Goal: Transaction & Acquisition: Purchase product/service

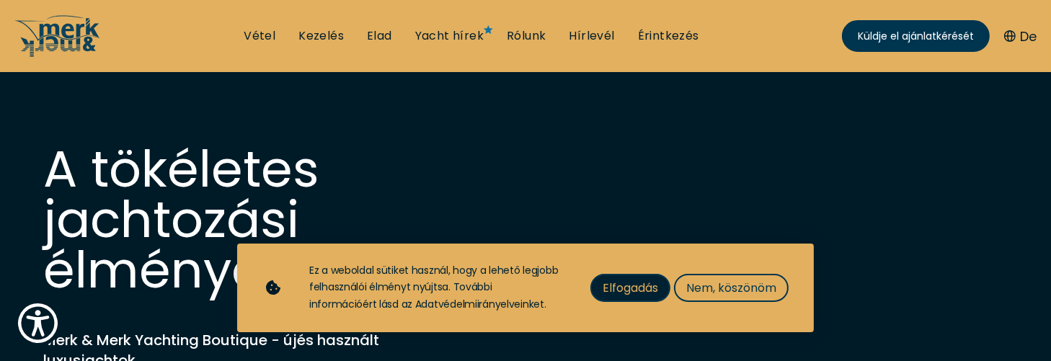
click at [603, 296] on font "Elfogadás" at bounding box center [630, 288] width 55 height 17
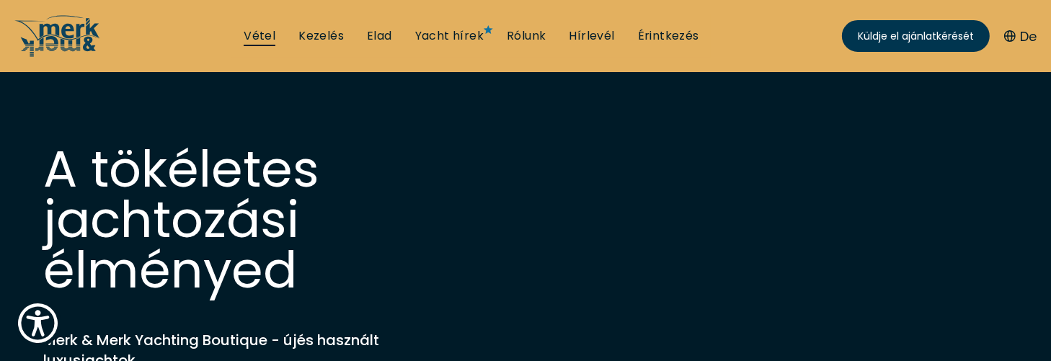
click at [275, 38] on font "Vétel" at bounding box center [260, 35] width 32 height 17
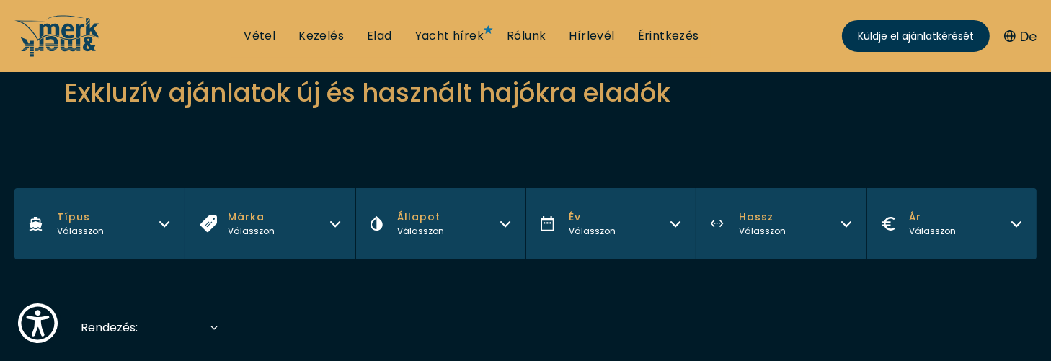
scroll to position [144, 0]
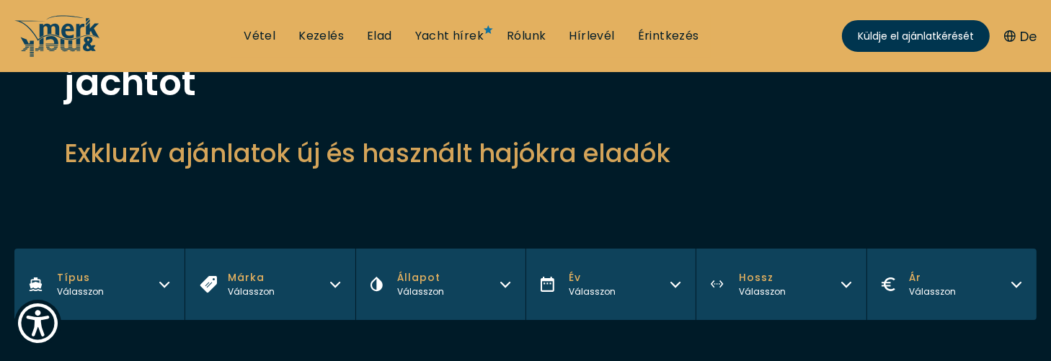
click at [336, 277] on icon "button" at bounding box center [335, 283] width 12 height 12
click at [337, 277] on icon "button" at bounding box center [335, 283] width 12 height 12
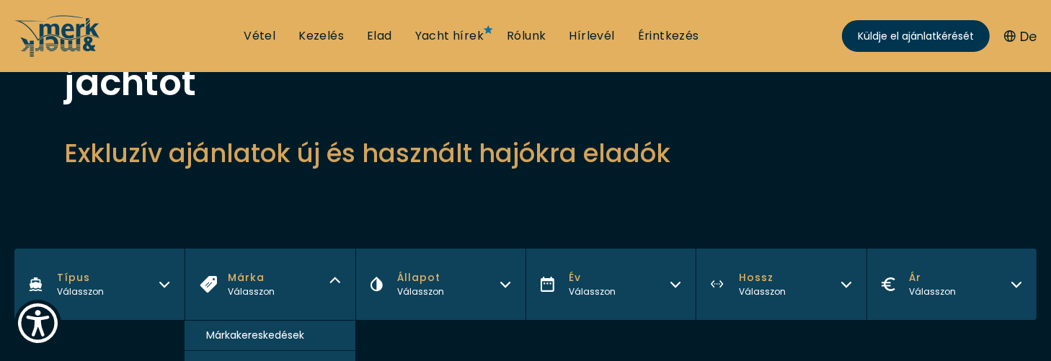
click at [258, 358] on font "Cranchi jachtok" at bounding box center [246, 365] width 80 height 14
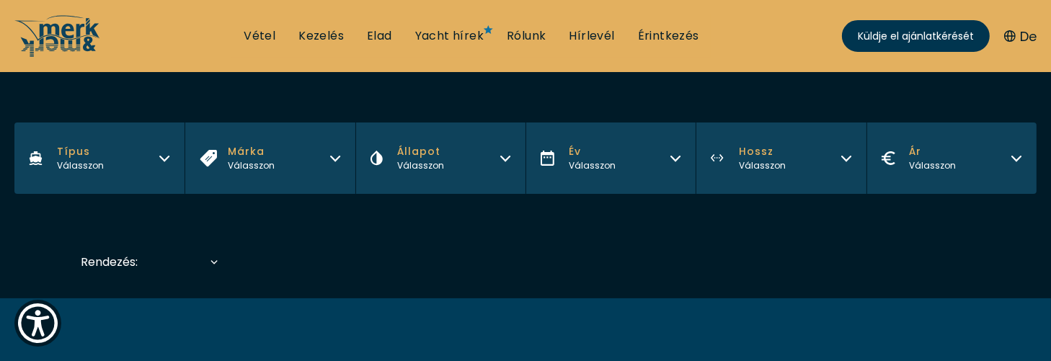
scroll to position [343, 0]
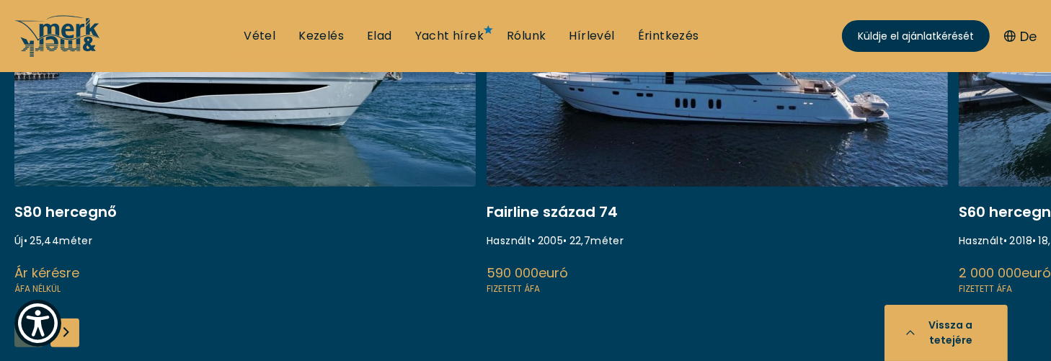
scroll to position [288, 0]
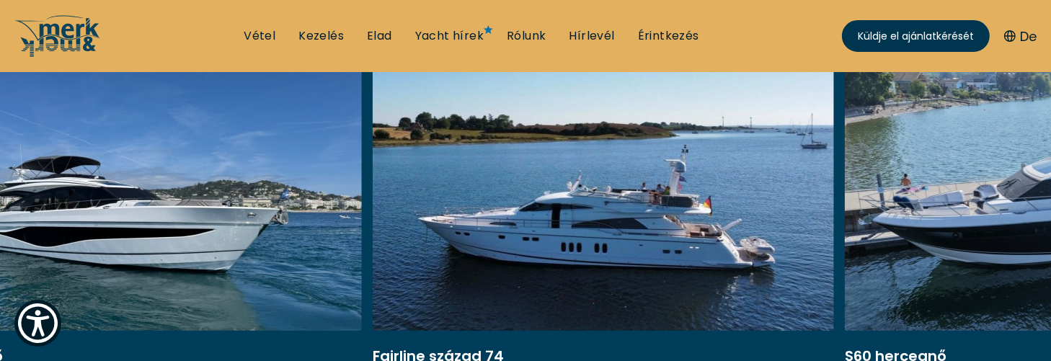
click at [373, 228] on link at bounding box center [603, 249] width 461 height 384
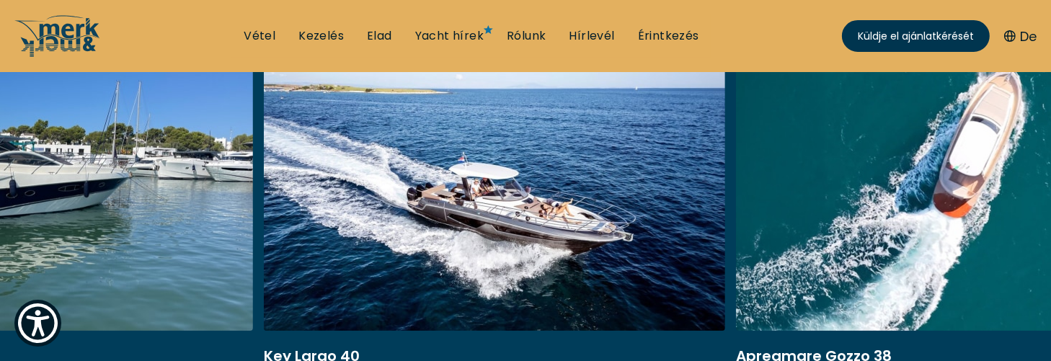
click at [626, 218] on link at bounding box center [494, 249] width 461 height 384
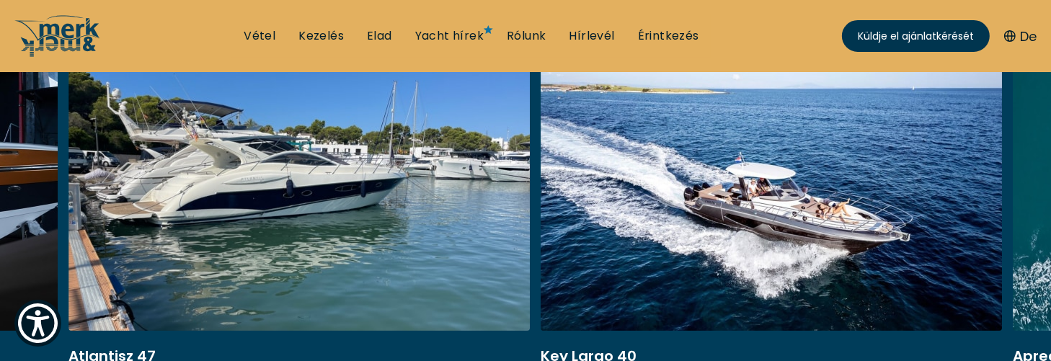
click at [577, 218] on link at bounding box center [771, 249] width 461 height 384
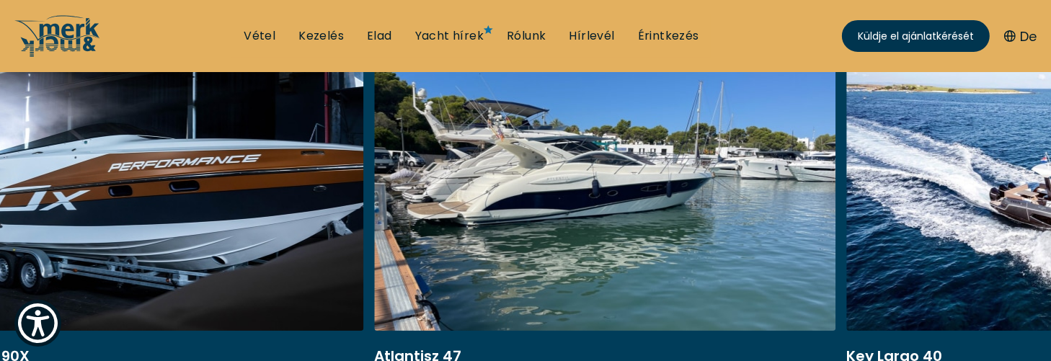
click at [711, 220] on link at bounding box center [604, 249] width 461 height 384
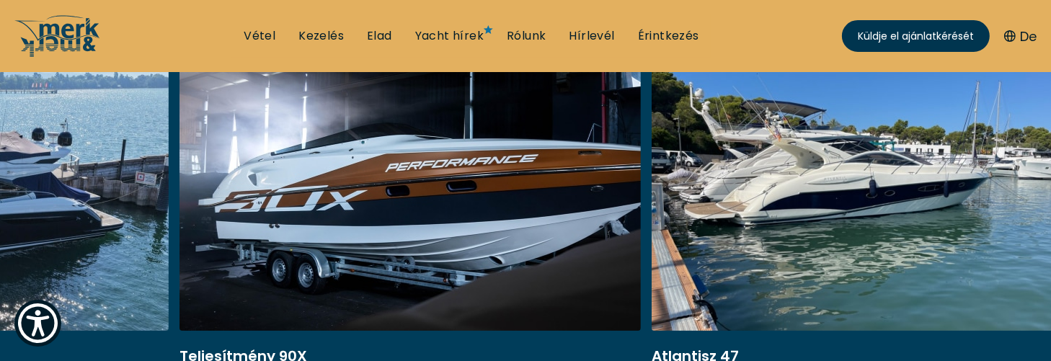
click at [763, 222] on link at bounding box center [882, 249] width 461 height 384
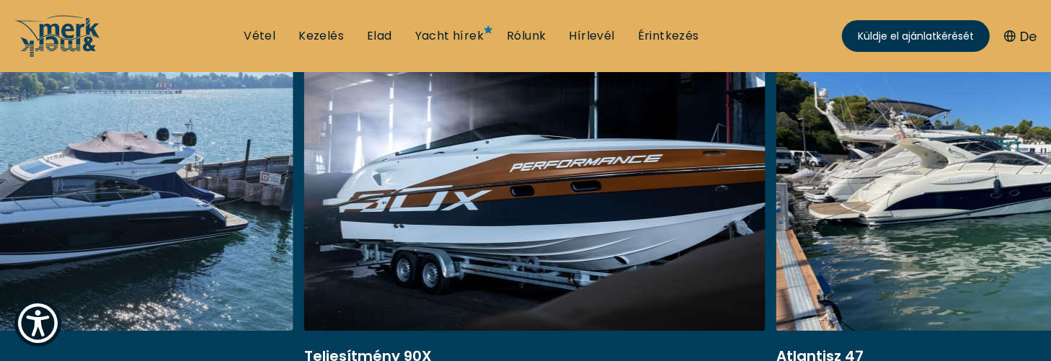
click at [748, 221] on link at bounding box center [534, 249] width 461 height 384
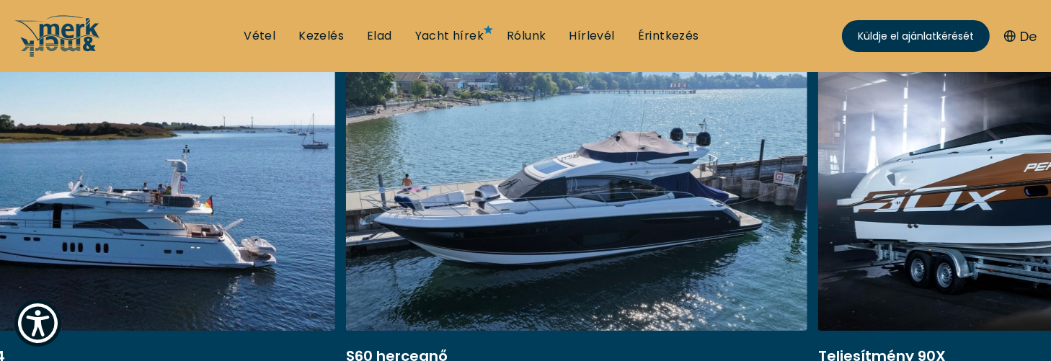
click at [721, 219] on link at bounding box center [576, 249] width 461 height 384
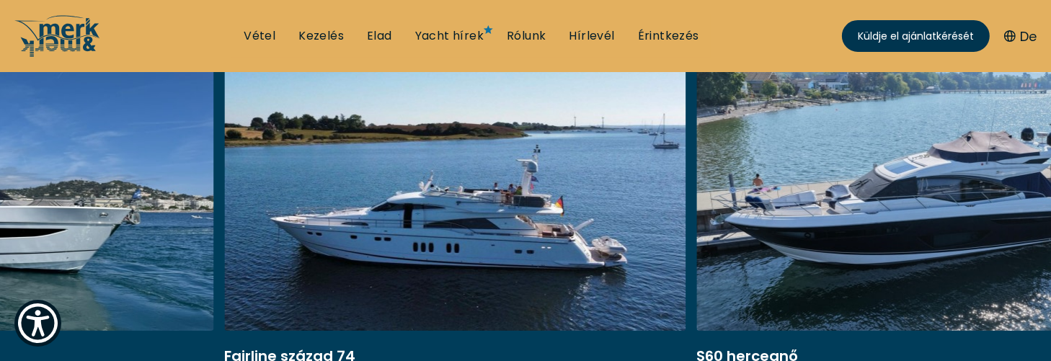
click at [543, 222] on link at bounding box center [454, 249] width 461 height 384
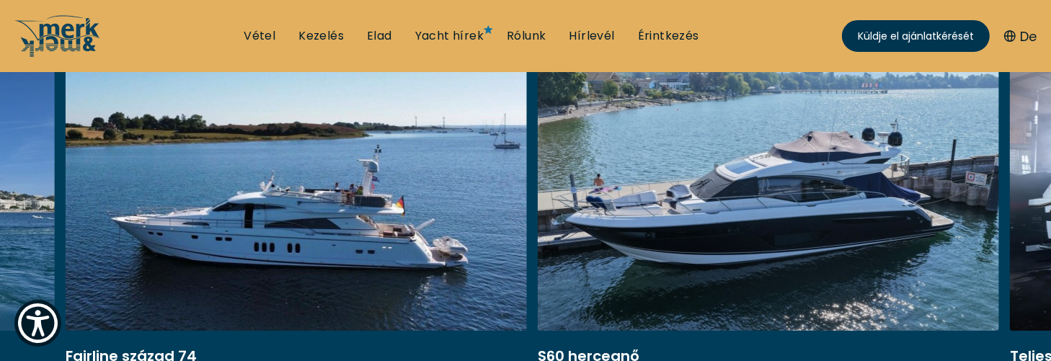
click at [538, 209] on link at bounding box center [768, 249] width 461 height 384
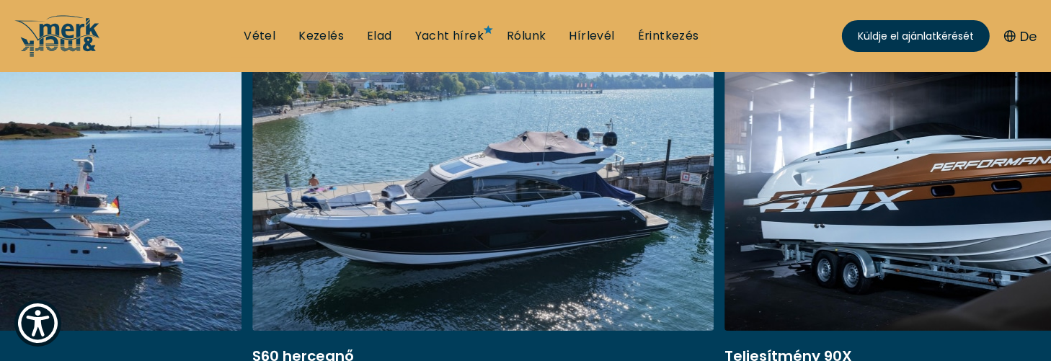
click at [376, 227] on link at bounding box center [482, 249] width 461 height 384
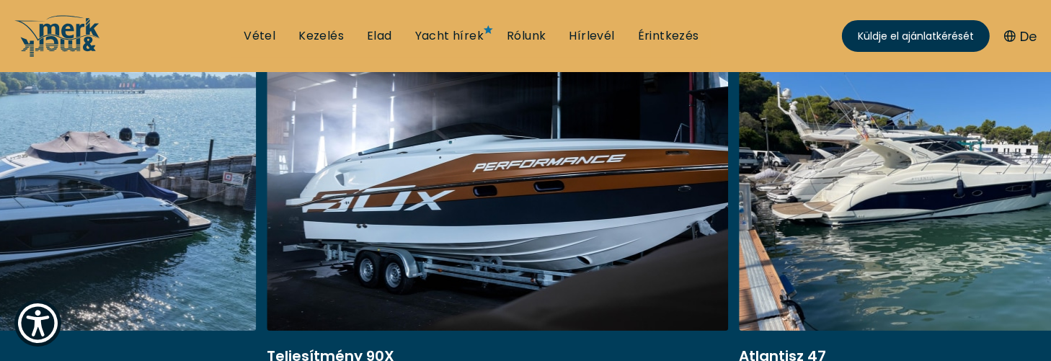
click at [402, 225] on link at bounding box center [497, 249] width 461 height 384
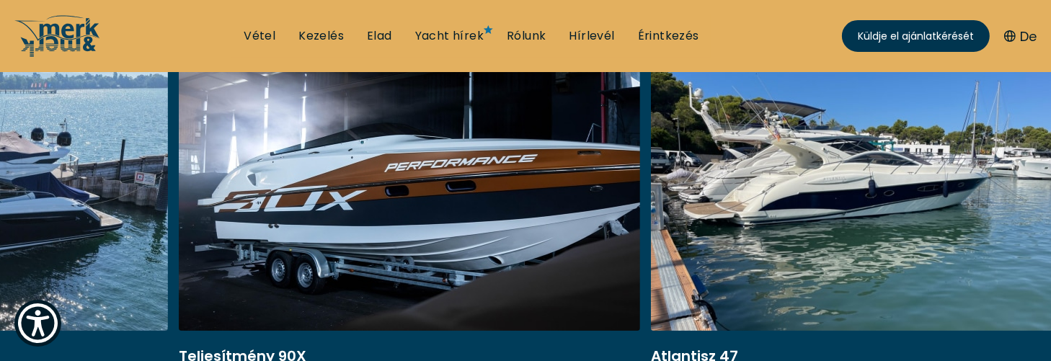
click at [427, 227] on link at bounding box center [409, 249] width 461 height 384
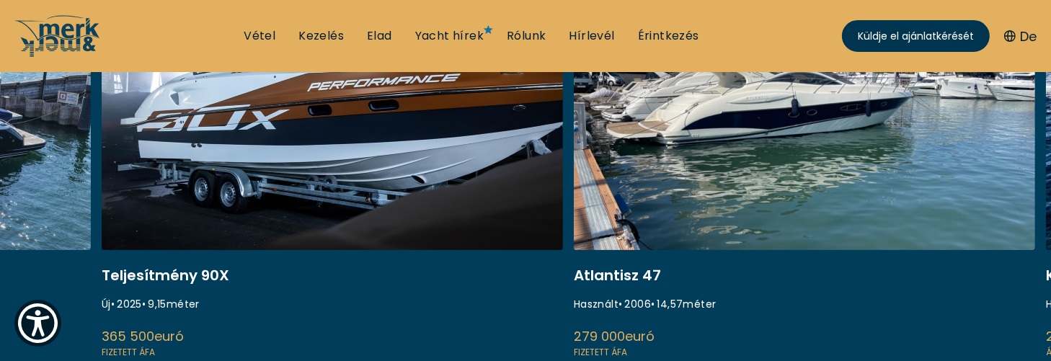
scroll to position [360, 0]
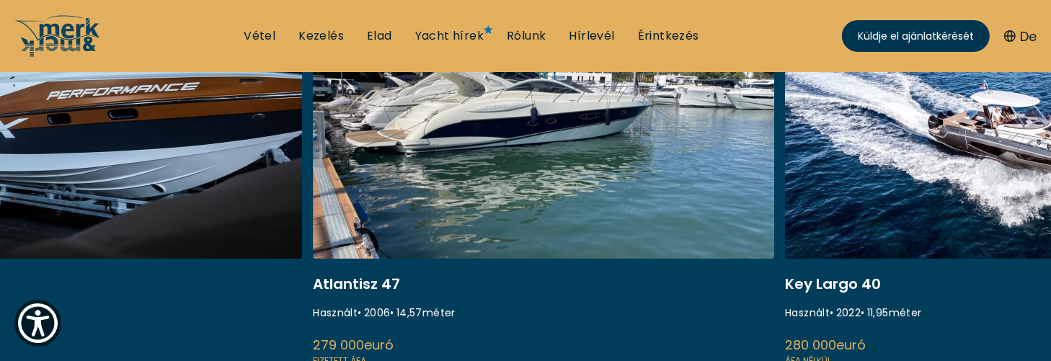
click at [358, 237] on link at bounding box center [543, 177] width 461 height 384
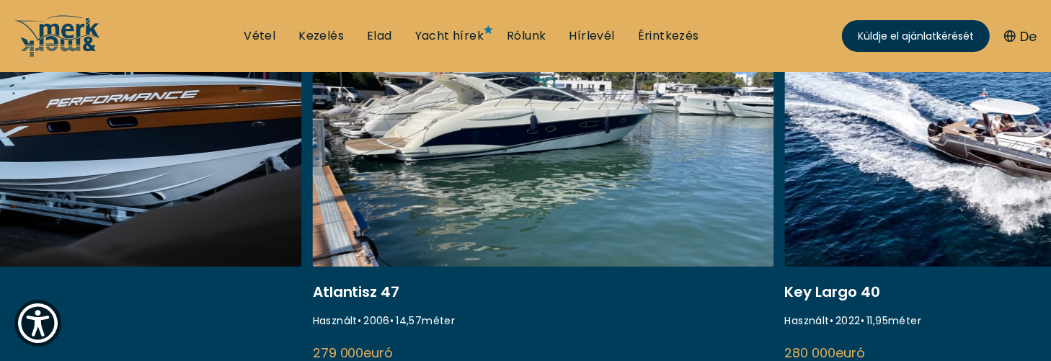
scroll to position [432, 0]
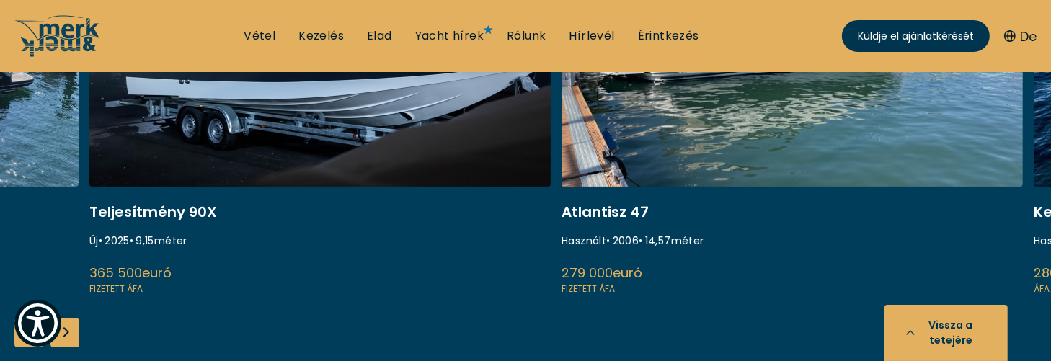
click at [739, 212] on link at bounding box center [791, 105] width 461 height 384
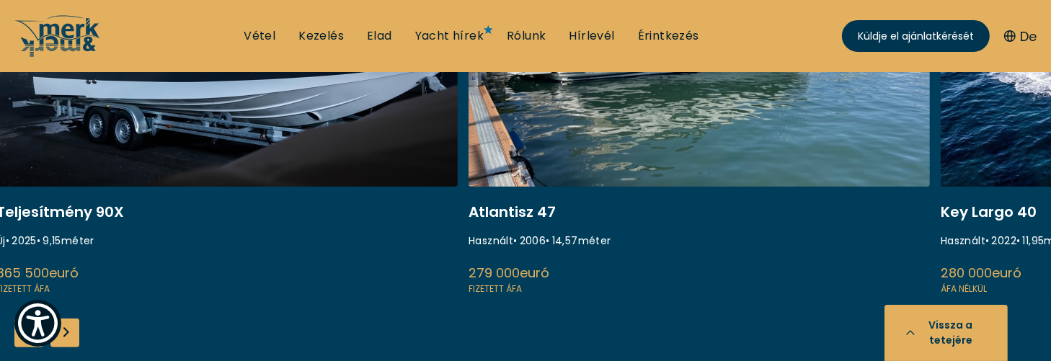
click at [571, 308] on div "S80 hercegnő Új • 25,44 méter Ár kérésre ÁFA nélkül Fairline század 74 Használt…" at bounding box center [525, 152] width 1051 height 478
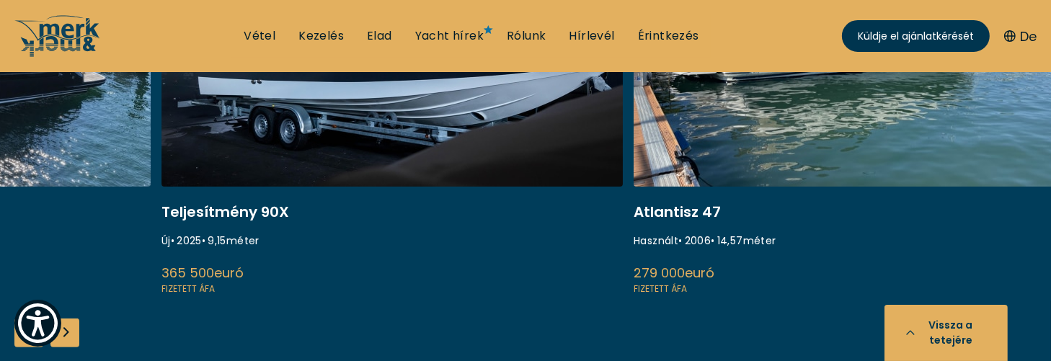
click at [609, 241] on link at bounding box center [391, 105] width 461 height 384
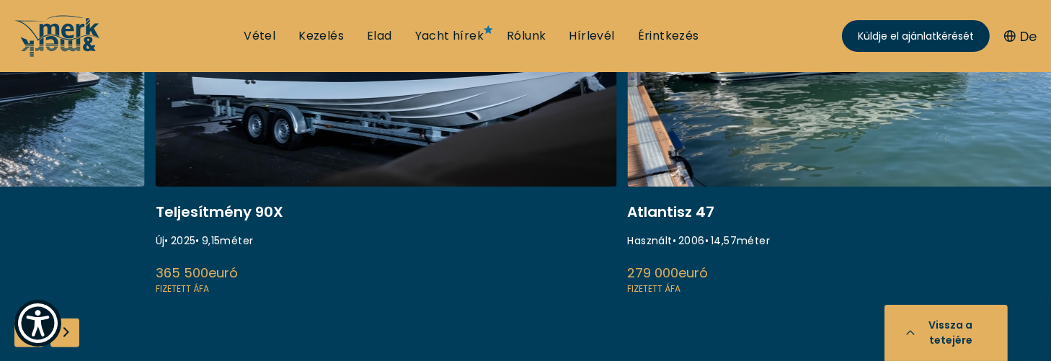
click at [628, 220] on link at bounding box center [858, 105] width 461 height 384
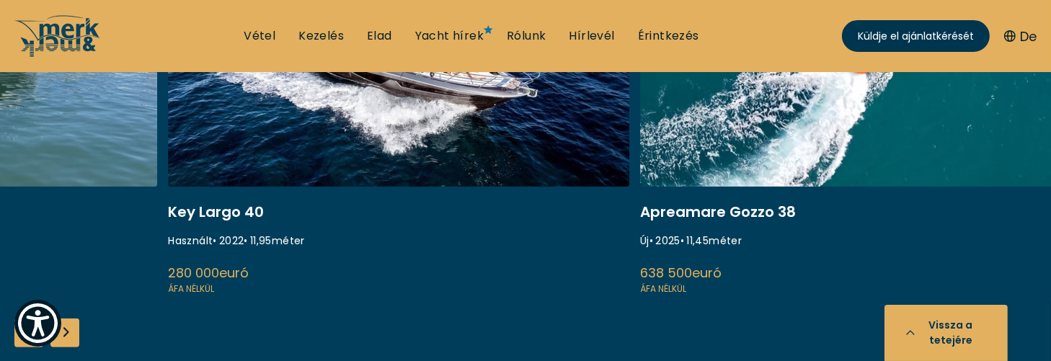
click at [466, 207] on link at bounding box center [398, 105] width 461 height 384
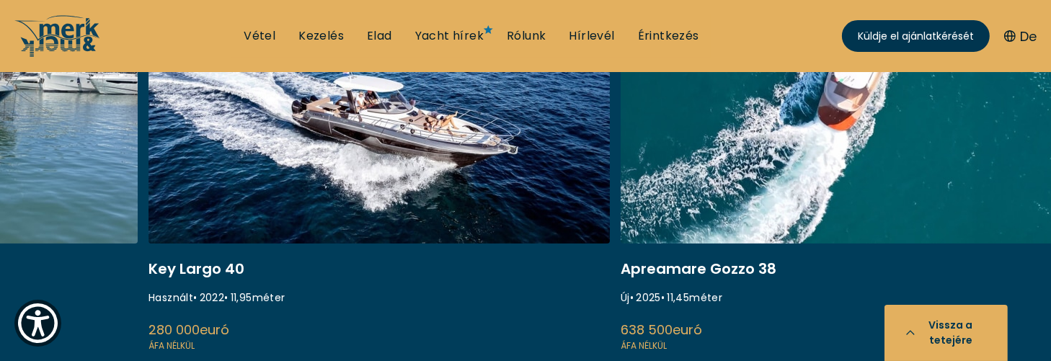
scroll to position [360, 0]
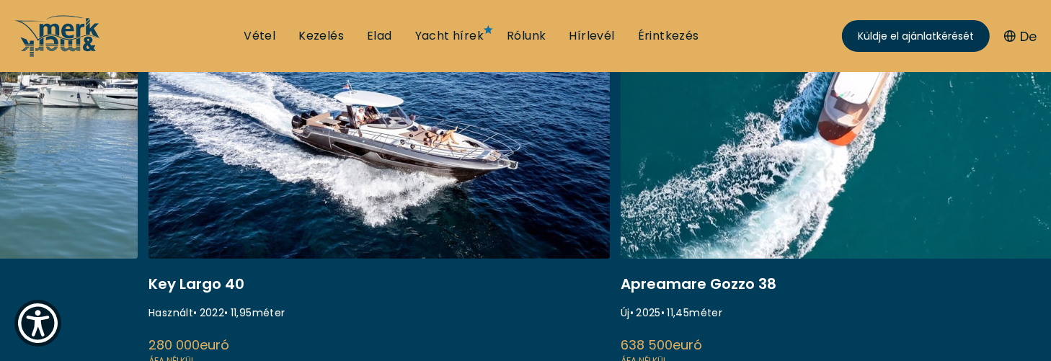
click at [452, 203] on link at bounding box center [378, 177] width 461 height 384
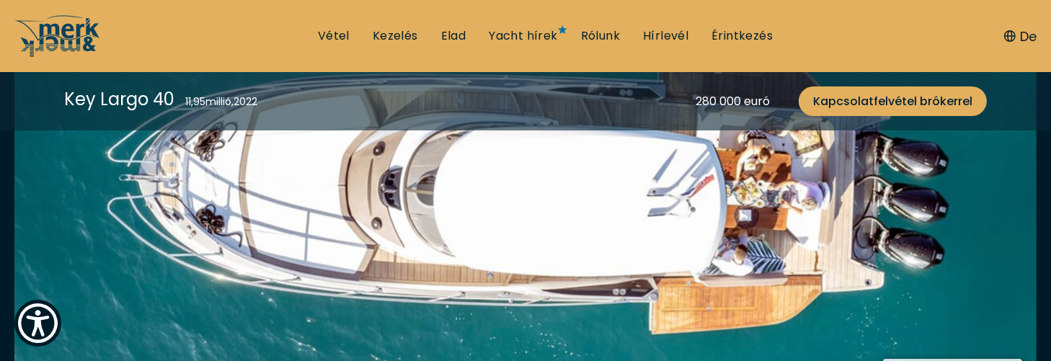
scroll to position [360, 0]
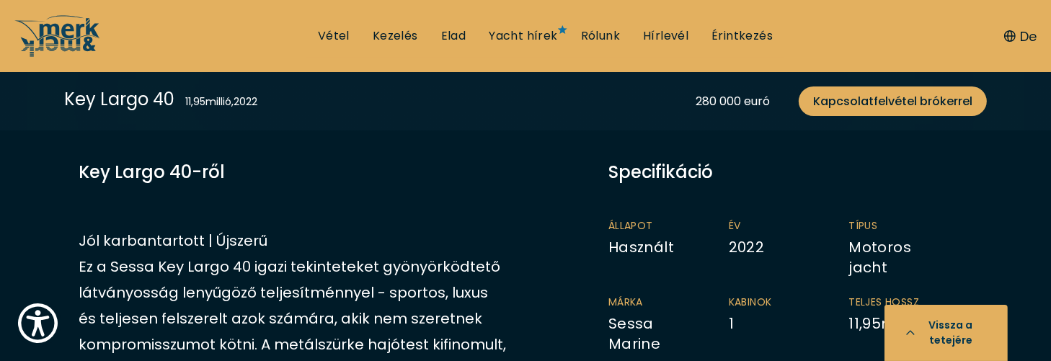
scroll to position [721, 0]
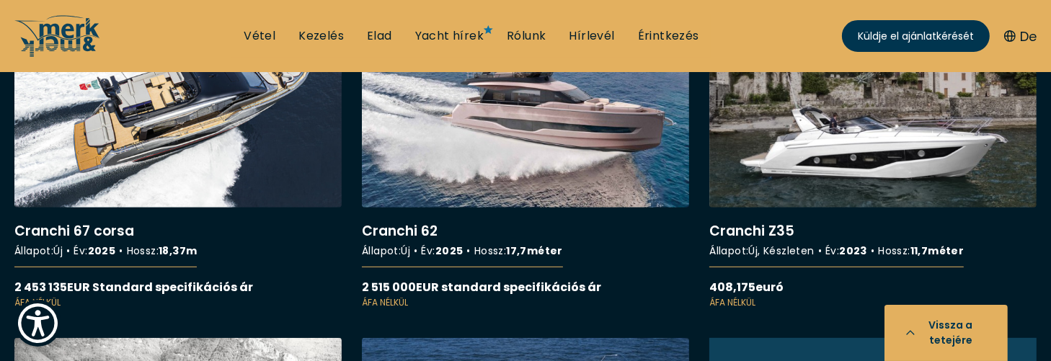
scroll to position [577, 0]
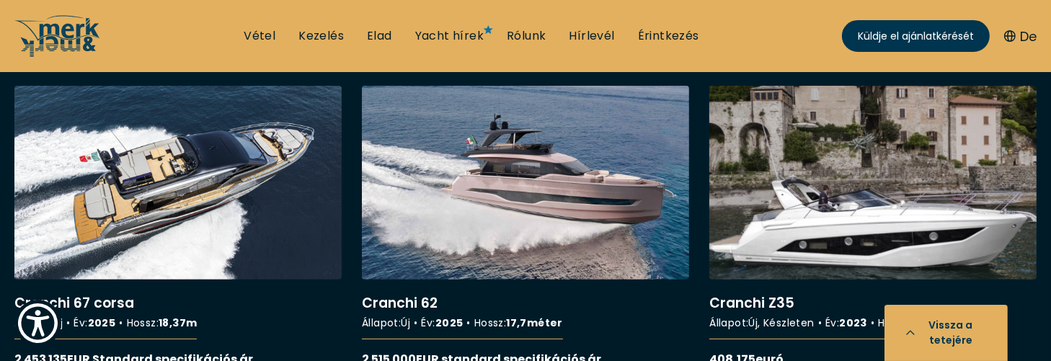
click at [834, 157] on link "További részletek a Cranchi Z35- ről" at bounding box center [872, 234] width 327 height 296
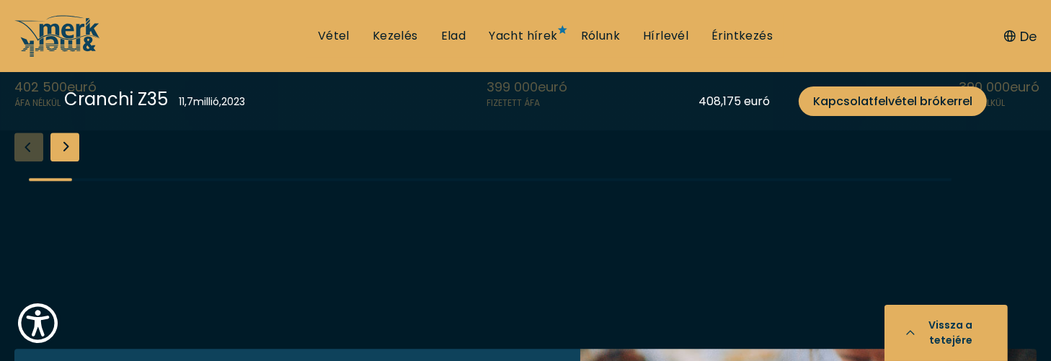
scroll to position [3532, 0]
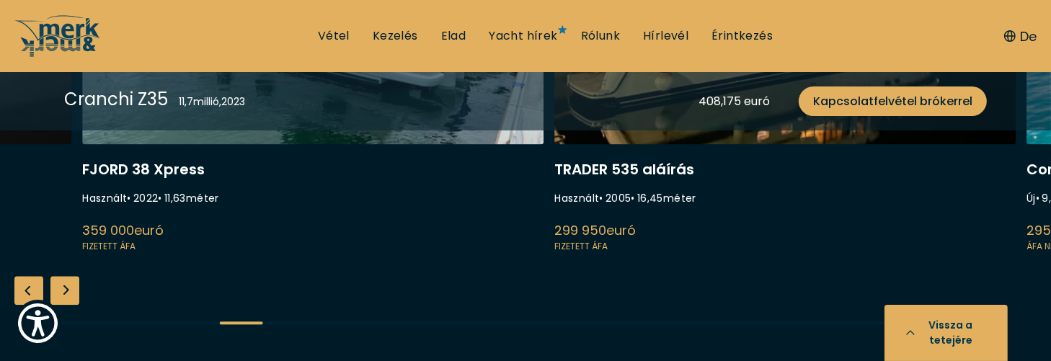
scroll to position [3460, 0]
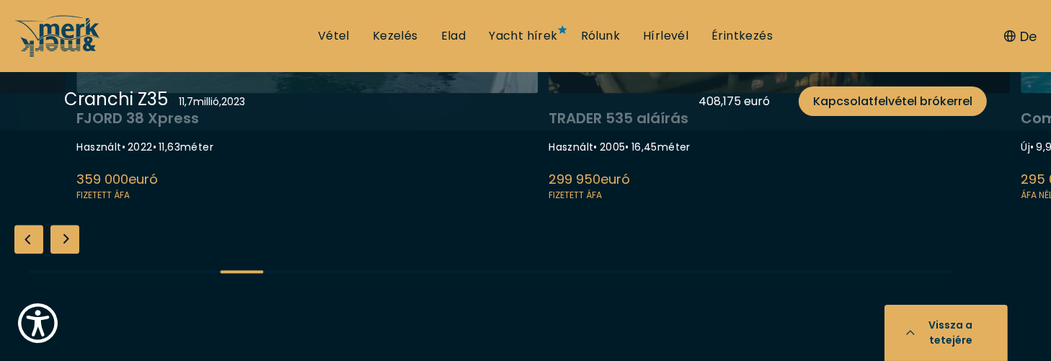
click at [548, 203] on link at bounding box center [778, 11] width 461 height 384
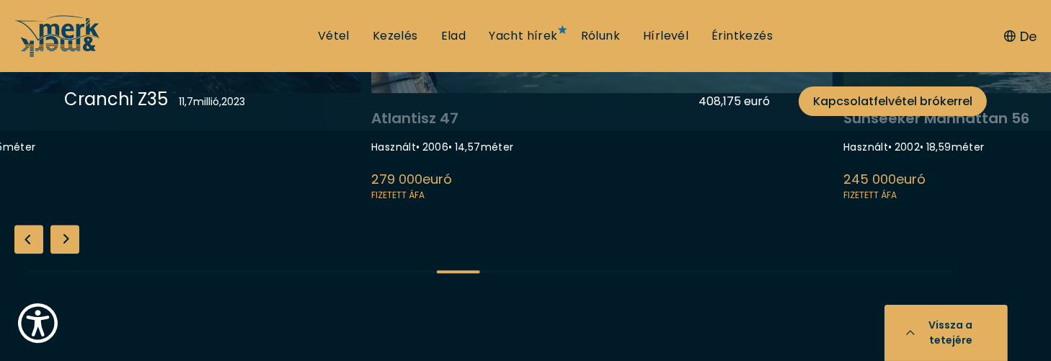
click at [645, 203] on link at bounding box center [601, 11] width 461 height 384
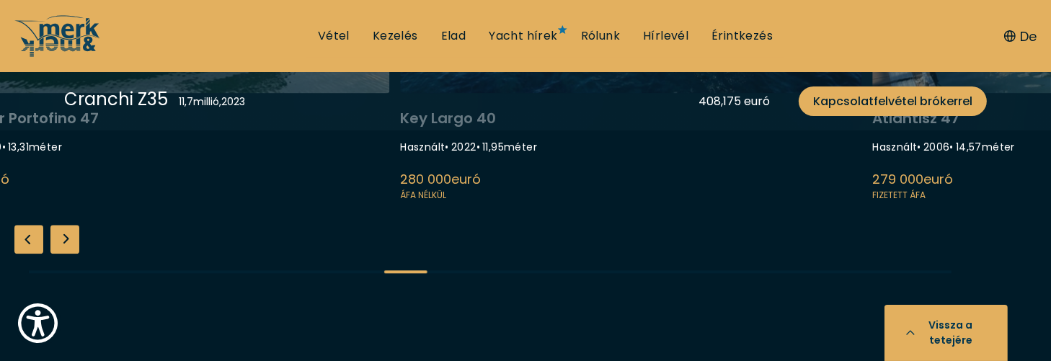
click at [555, 203] on link at bounding box center [630, 11] width 461 height 384
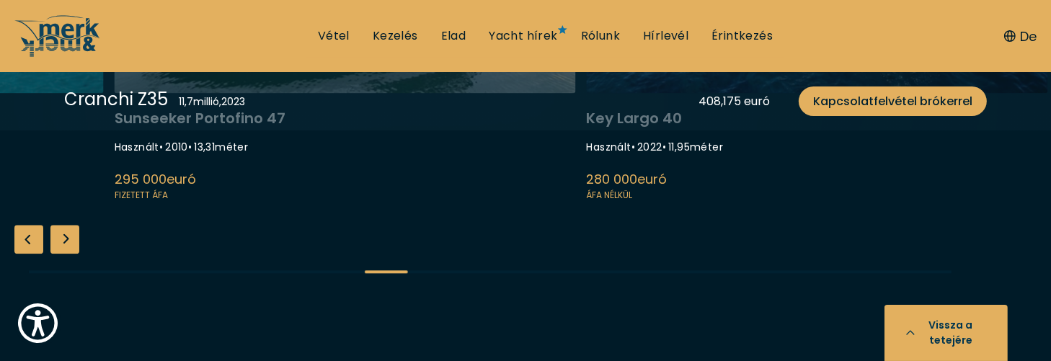
click at [560, 203] on link at bounding box center [345, 11] width 461 height 384
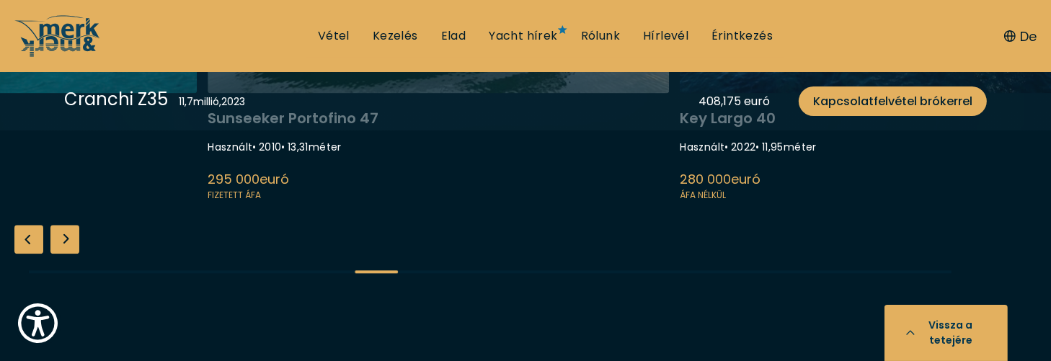
click at [619, 203] on link at bounding box center [438, 11] width 461 height 384
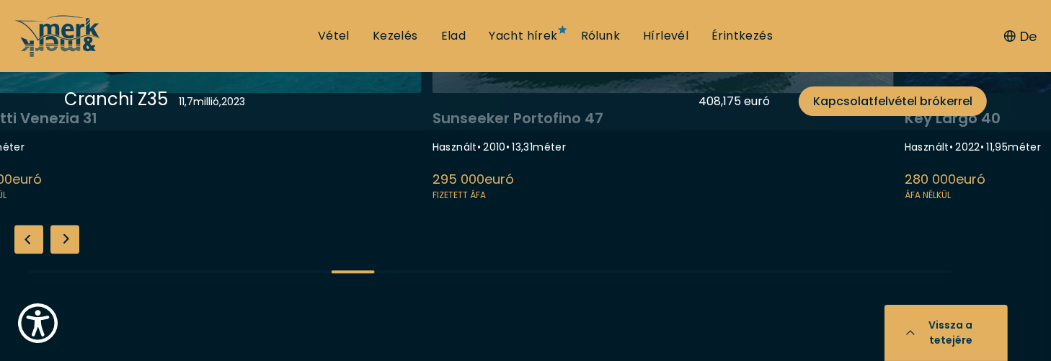
click at [451, 203] on link at bounding box center [662, 11] width 461 height 384
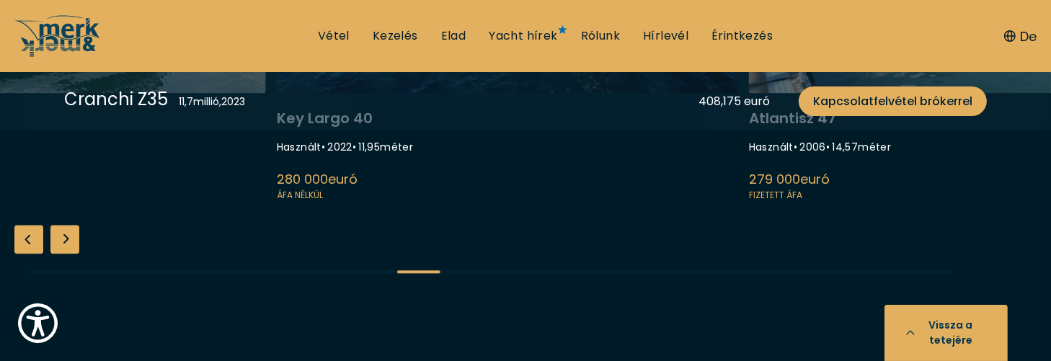
click at [427, 203] on link at bounding box center [507, 11] width 461 height 384
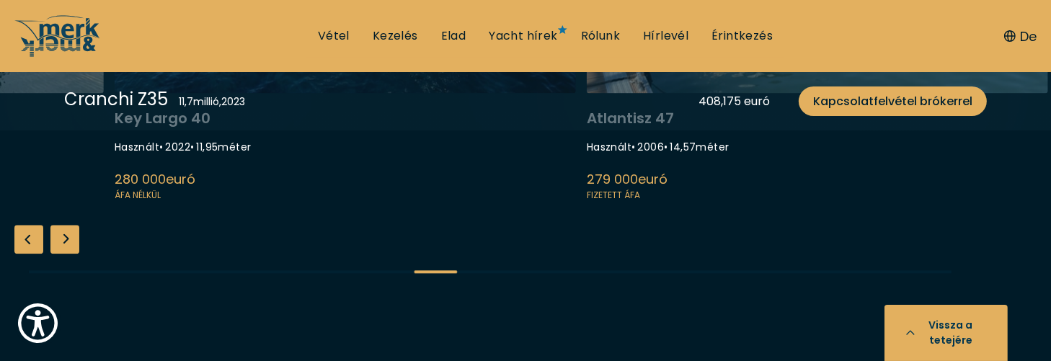
click at [501, 203] on link at bounding box center [345, 11] width 461 height 384
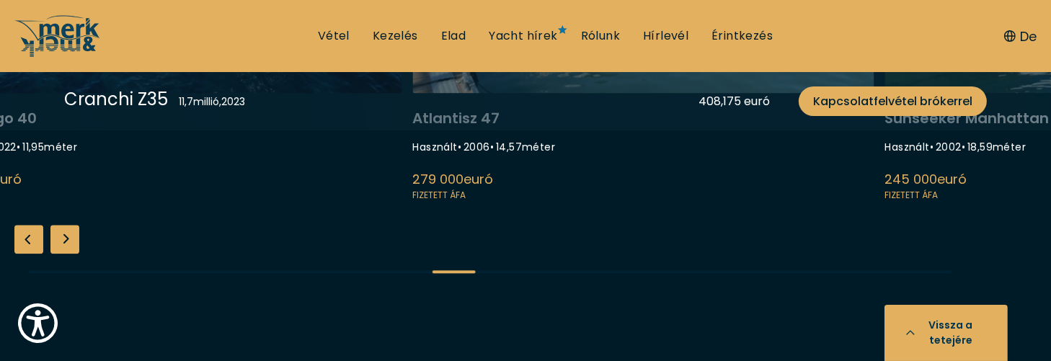
click at [506, 203] on link at bounding box center [643, 11] width 461 height 384
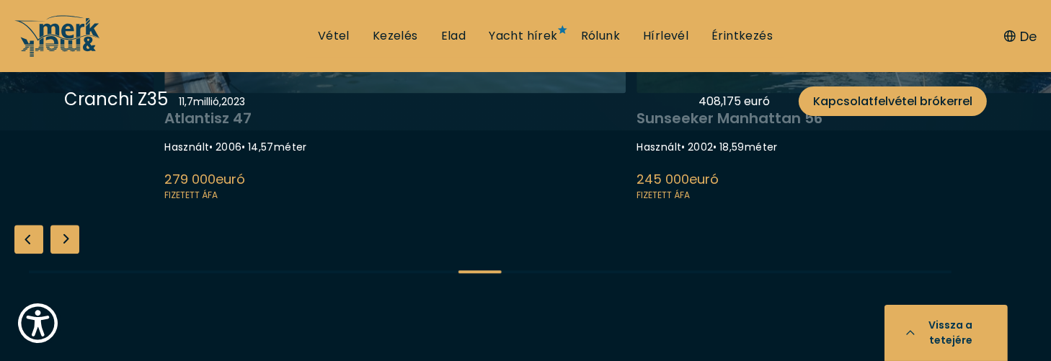
click at [566, 203] on link at bounding box center [394, 11] width 461 height 384
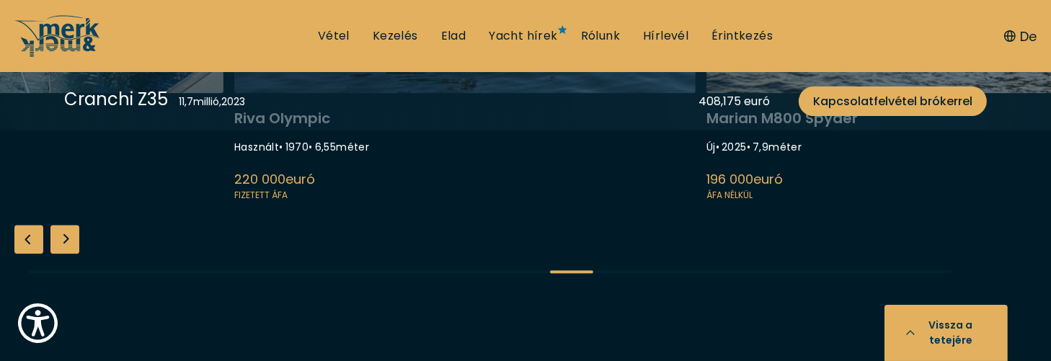
click at [488, 203] on link at bounding box center [464, 11] width 461 height 384
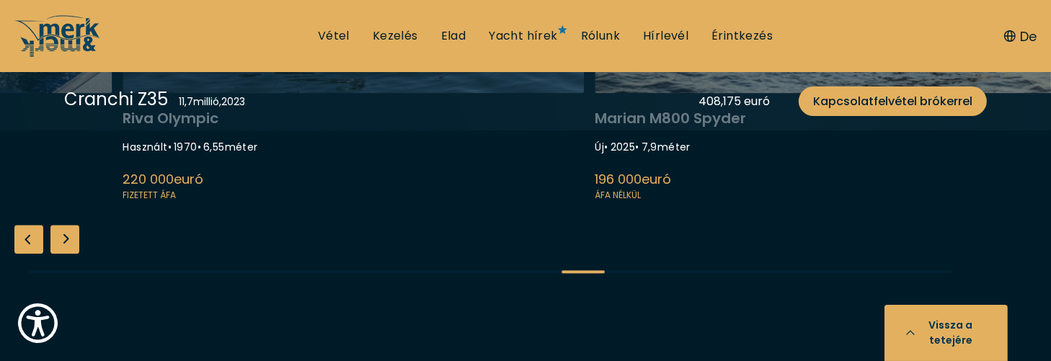
click at [595, 203] on link at bounding box center [825, 11] width 461 height 384
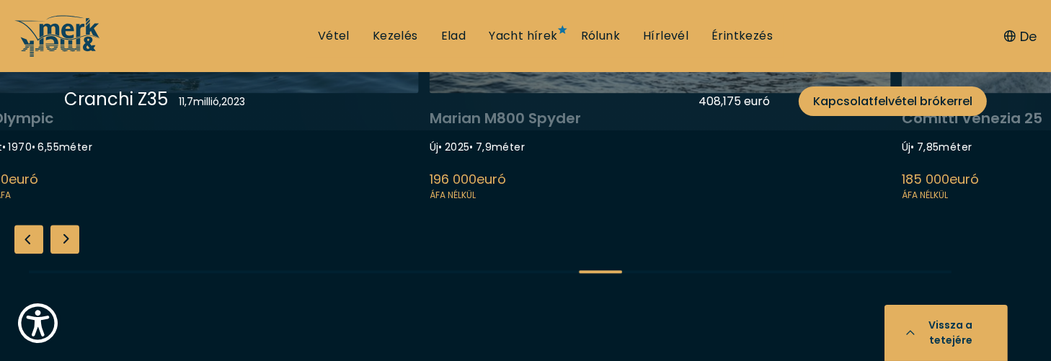
click at [523, 203] on link at bounding box center [660, 11] width 461 height 384
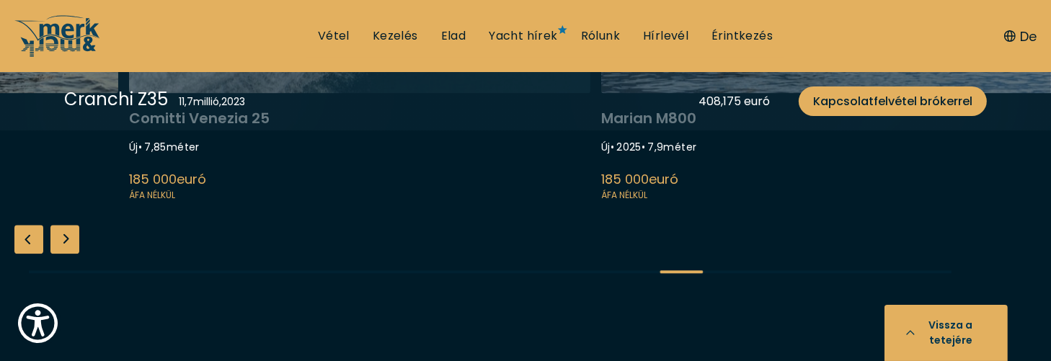
click at [554, 203] on link at bounding box center [359, 11] width 461 height 384
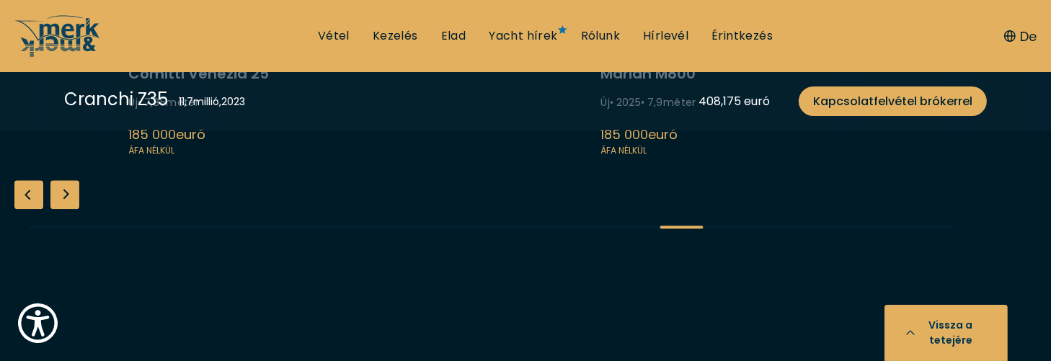
scroll to position [3532, 0]
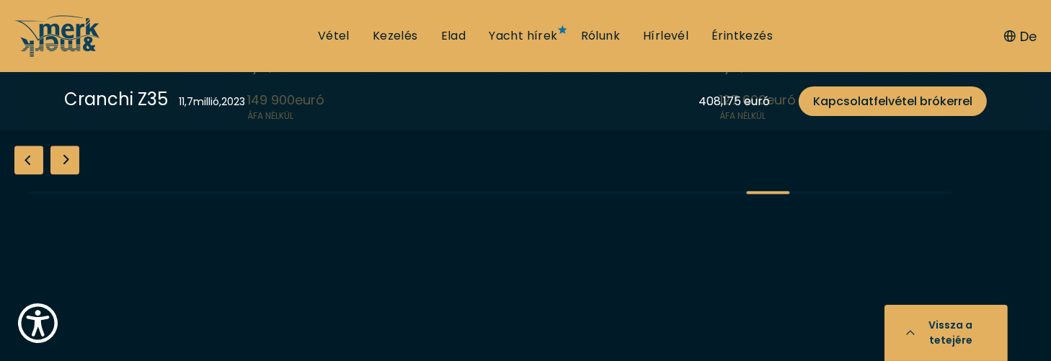
scroll to position [3460, 0]
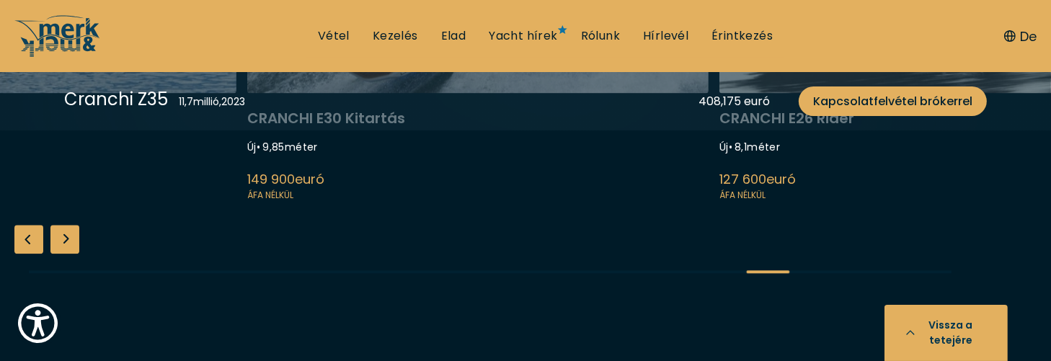
click at [528, 203] on link at bounding box center [477, 11] width 461 height 384
